Goal: Navigation & Orientation: Go to known website

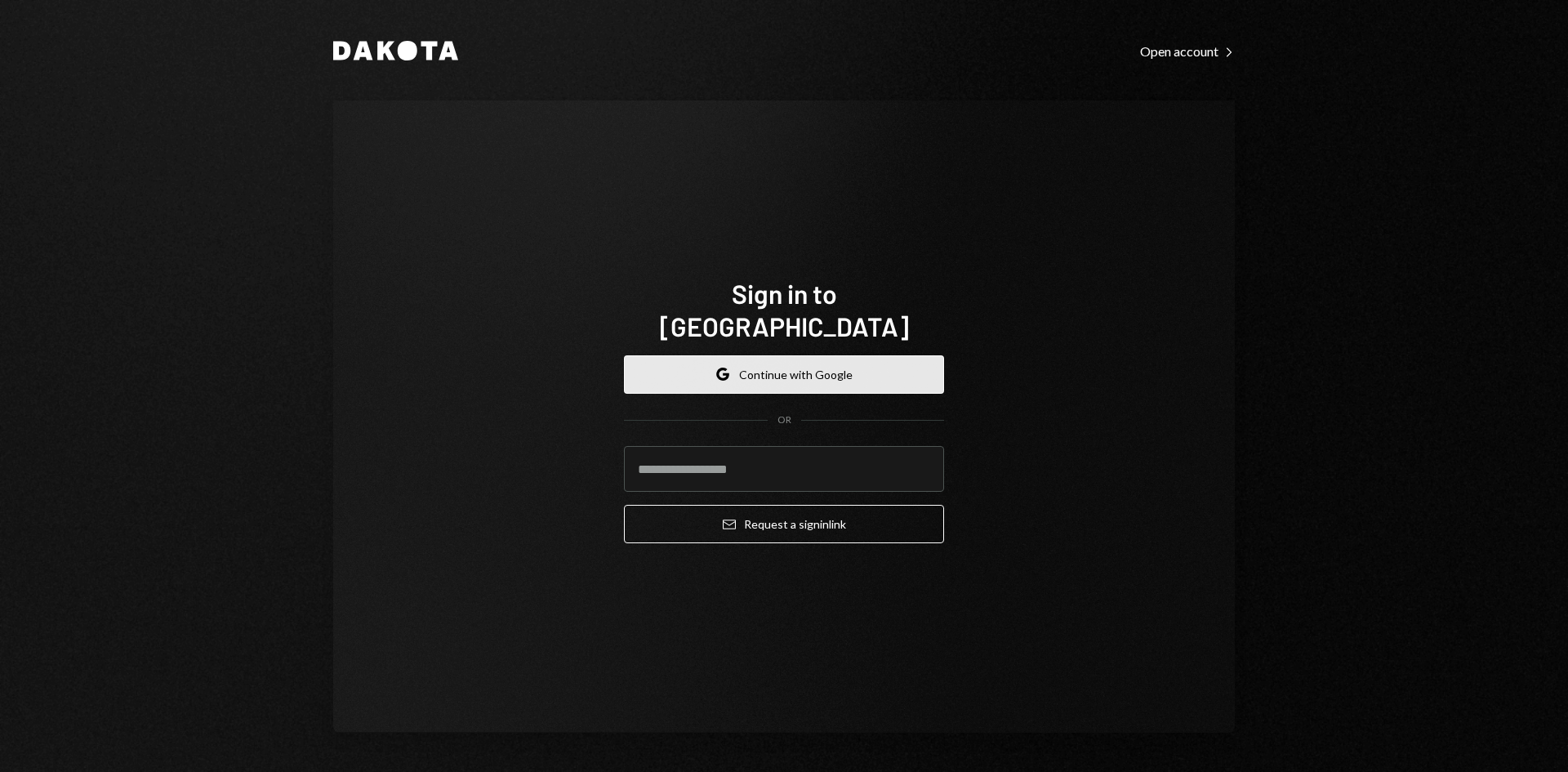
click at [749, 364] on button "Google Continue with Google" at bounding box center [783, 374] width 320 height 38
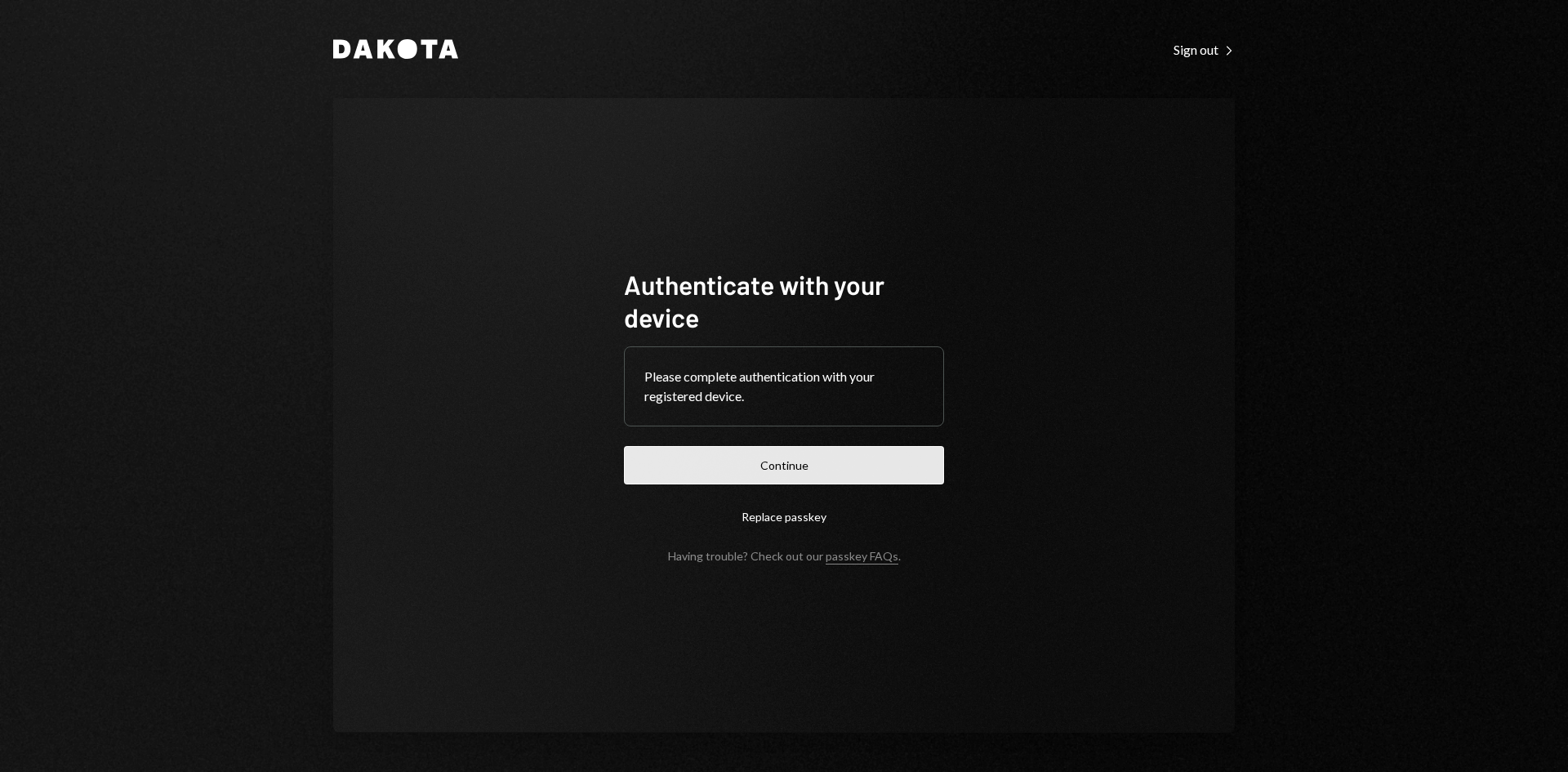
click at [786, 467] on button "Continue" at bounding box center [783, 465] width 320 height 38
